Goal: Find specific page/section: Find specific page/section

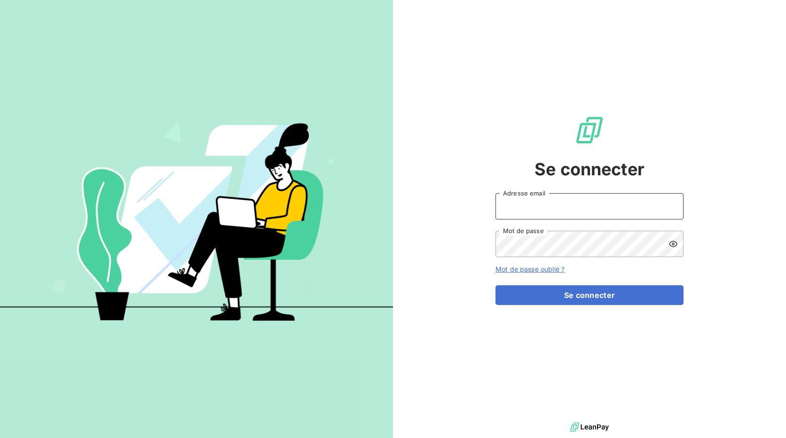
drag, startPoint x: 559, startPoint y: 209, endPoint x: 561, endPoint y: 214, distance: 5.7
click at [559, 209] on input "Adresse email" at bounding box center [590, 206] width 188 height 26
click at [545, 209] on input "Adresse email" at bounding box center [590, 206] width 188 height 26
type input "[EMAIL_ADDRESS][DOMAIN_NAME]"
click at [496, 285] on button "Se connecter" at bounding box center [590, 295] width 188 height 20
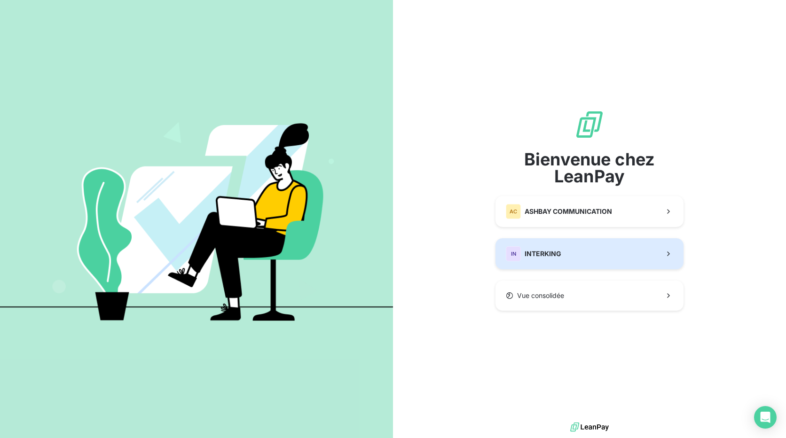
click at [579, 256] on button "IN INTERKING" at bounding box center [590, 253] width 188 height 31
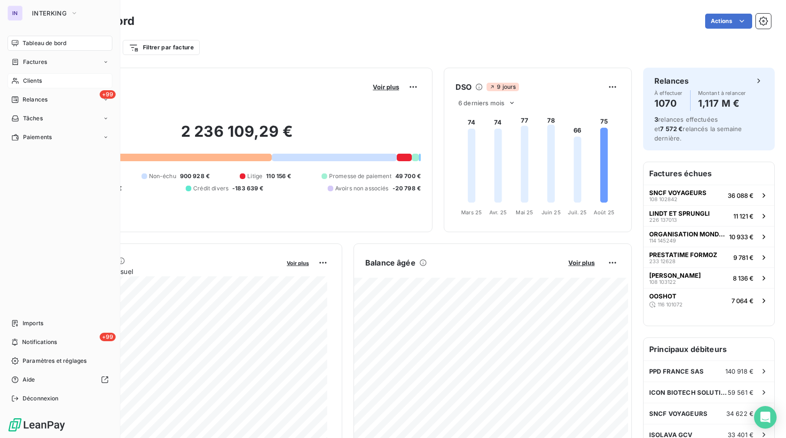
click at [38, 81] on span "Clients" at bounding box center [32, 81] width 19 height 8
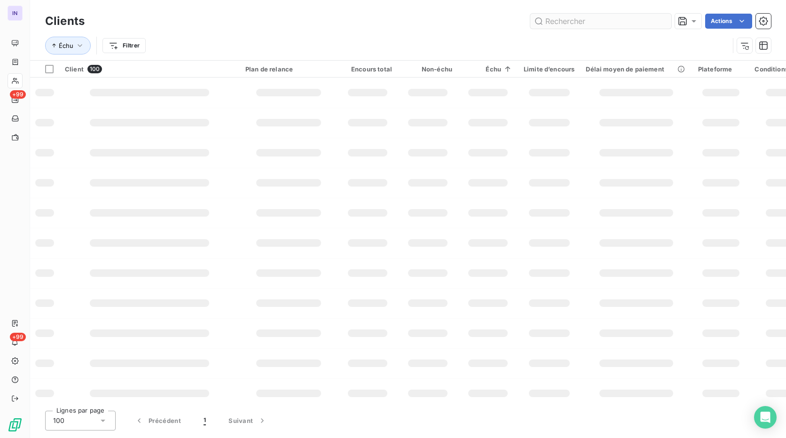
click at [579, 25] on input "text" at bounding box center [600, 21] width 141 height 15
type input "ppd"
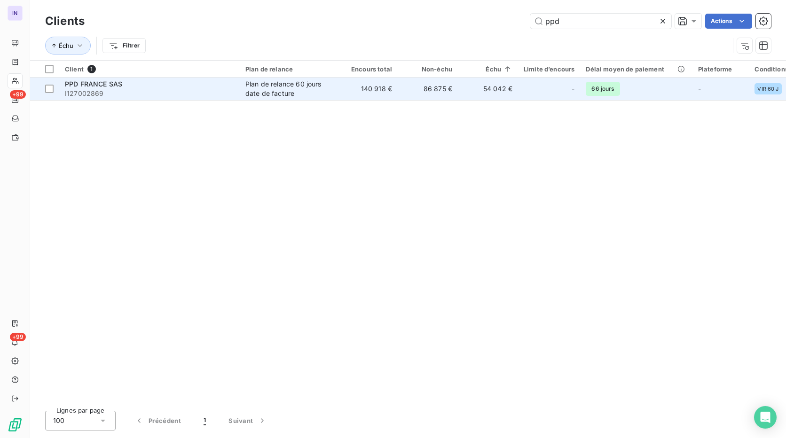
click at [314, 89] on div "Plan de relance 60 jours date de facture" at bounding box center [288, 88] width 87 height 19
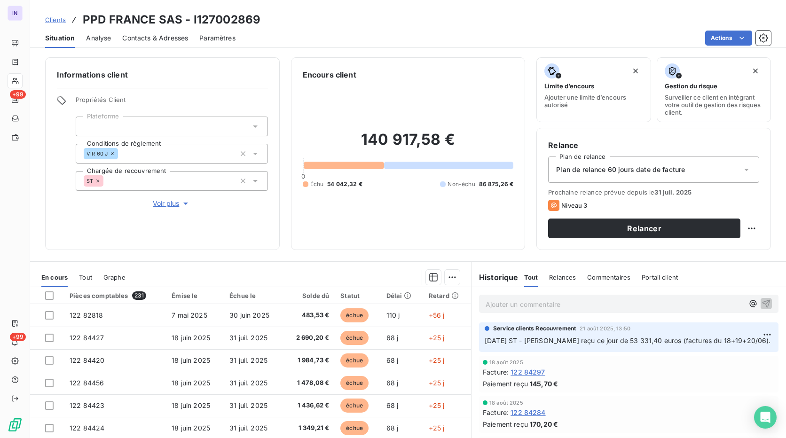
click at [440, 237] on div "140 917,58 € 0 Échu 54 042,32 € Non-échu 86 875,26 €" at bounding box center [408, 159] width 211 height 158
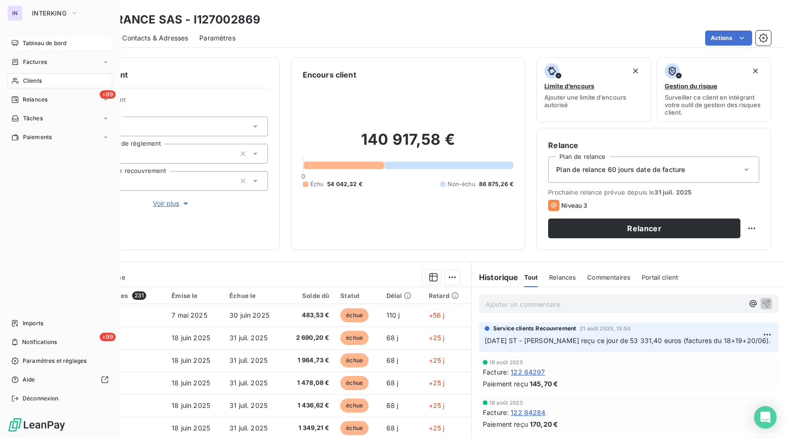
click at [40, 40] on span "Tableau de bord" at bounding box center [45, 43] width 44 height 8
